Goal: Task Accomplishment & Management: Manage account settings

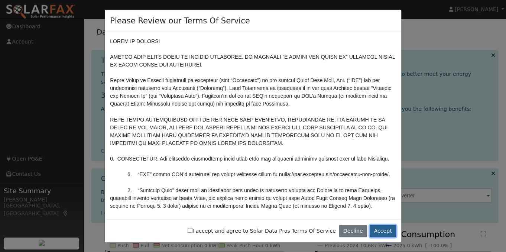
click at [385, 226] on button "Accept" at bounding box center [383, 231] width 26 height 13
click at [385, 232] on button "Accept" at bounding box center [383, 231] width 26 height 13
click at [193, 232] on input "I accept and agree to Solar Data Pros Terms Of Service" at bounding box center [190, 230] width 5 height 5
checkbox input "true"
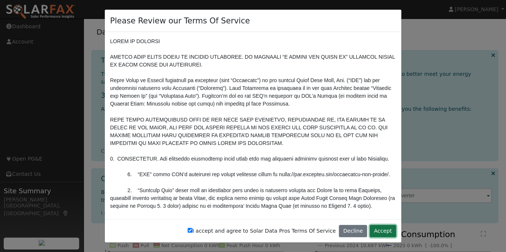
click at [388, 226] on button "Accept" at bounding box center [383, 231] width 26 height 13
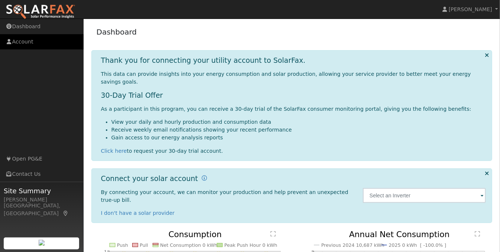
click at [15, 42] on link "Account" at bounding box center [42, 41] width 84 height 15
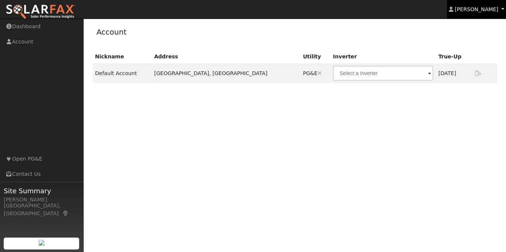
click at [474, 8] on span "[PERSON_NAME]" at bounding box center [476, 9] width 43 height 6
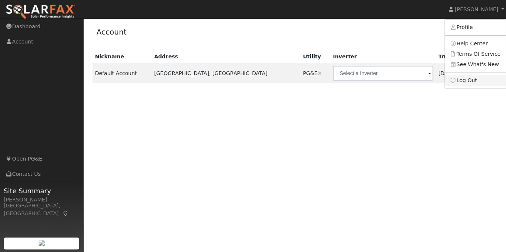
click at [489, 76] on link "Log Out" at bounding box center [475, 80] width 61 height 10
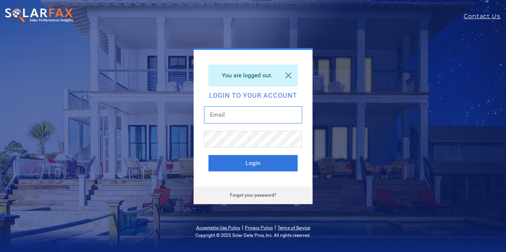
click at [217, 116] on input "text" at bounding box center [253, 114] width 98 height 17
type input "jenlouise.d@esauthority.com"
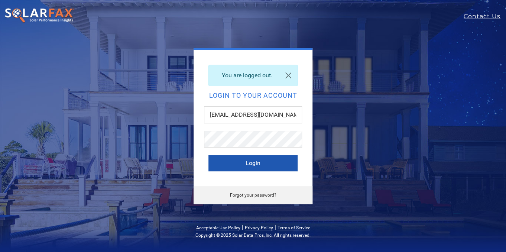
click at [272, 164] on button "Login" at bounding box center [253, 163] width 89 height 16
